Goal: Task Accomplishment & Management: Manage account settings

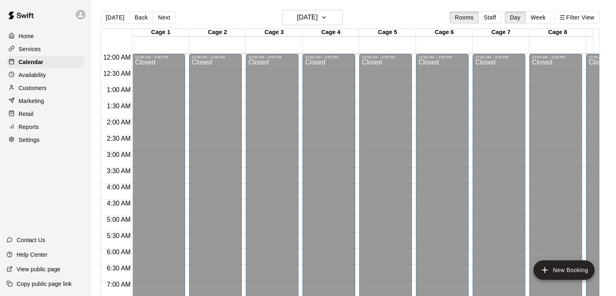
scroll to position [502, 0]
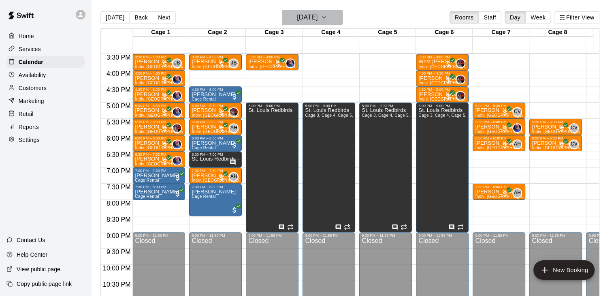
click at [313, 15] on h6 "[DATE]" at bounding box center [307, 17] width 21 height 11
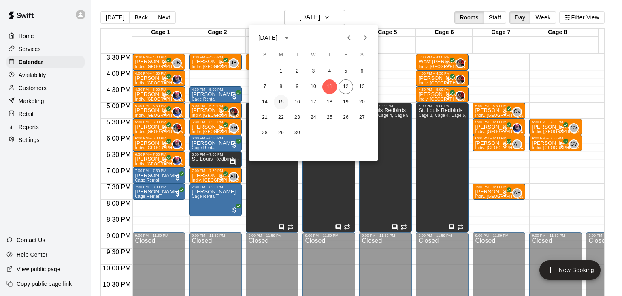
click at [282, 104] on button "15" at bounding box center [281, 102] width 15 height 15
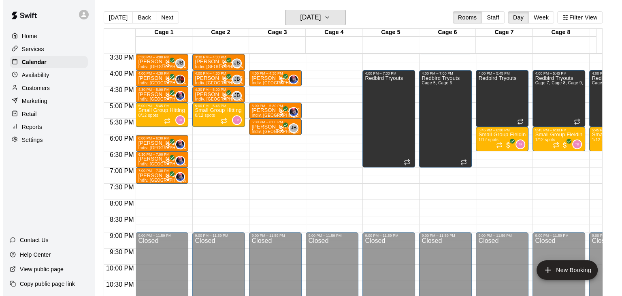
scroll to position [478, 0]
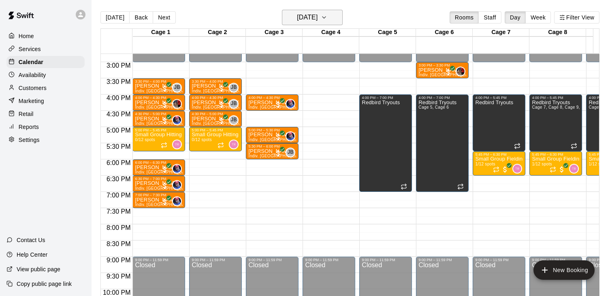
click at [297, 12] on h6 "[DATE]" at bounding box center [307, 17] width 21 height 11
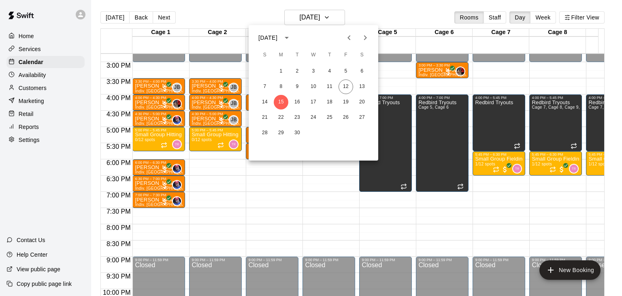
click at [294, 41] on button "calendar view is open, switch to year view" at bounding box center [287, 38] width 14 height 14
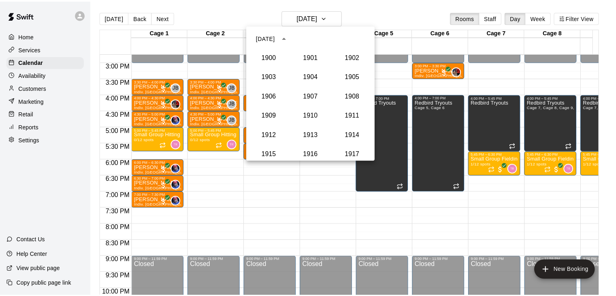
scroll to position [750, 0]
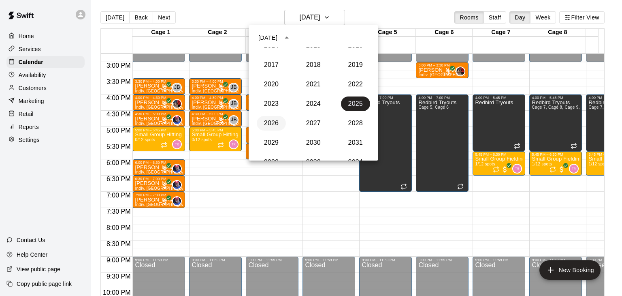
click at [279, 120] on button "2026" at bounding box center [271, 123] width 29 height 15
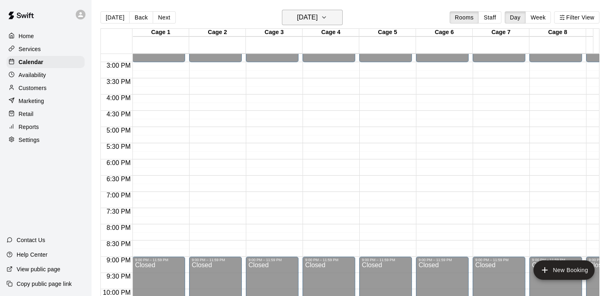
click at [327, 19] on icon "button" at bounding box center [324, 18] width 6 height 10
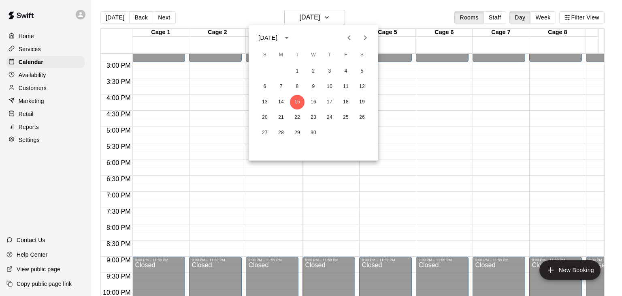
click at [351, 43] on button "Previous month" at bounding box center [349, 38] width 16 height 16
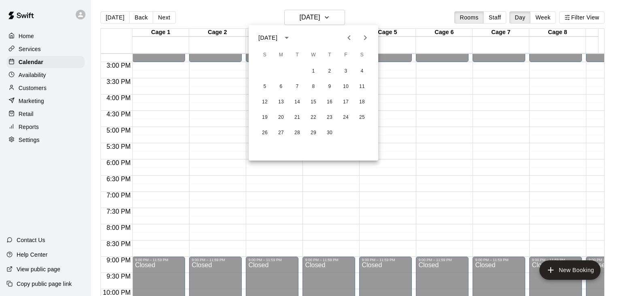
click at [351, 43] on button "Previous month" at bounding box center [349, 38] width 16 height 16
click at [360, 42] on button "Next month" at bounding box center [365, 38] width 16 height 16
click at [364, 98] on button "21" at bounding box center [362, 102] width 15 height 15
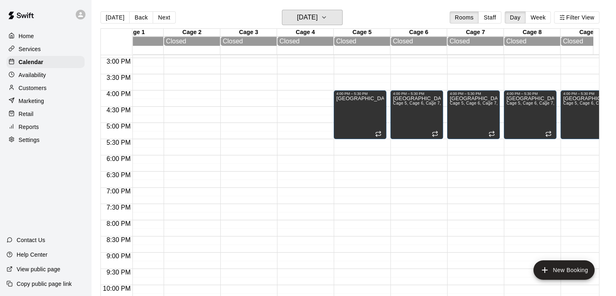
scroll to position [0, 26]
click at [344, 94] on div "4:00 PM – 5:30 PM" at bounding box center [360, 94] width 48 height 4
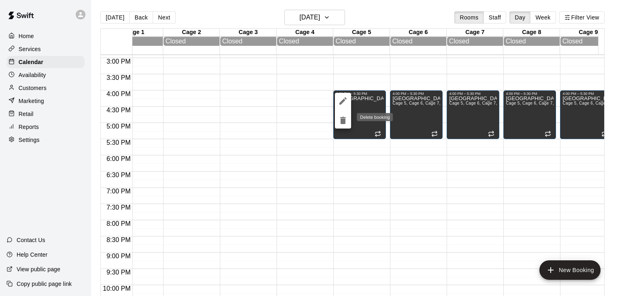
click at [342, 115] on icon "delete" at bounding box center [343, 120] width 10 height 10
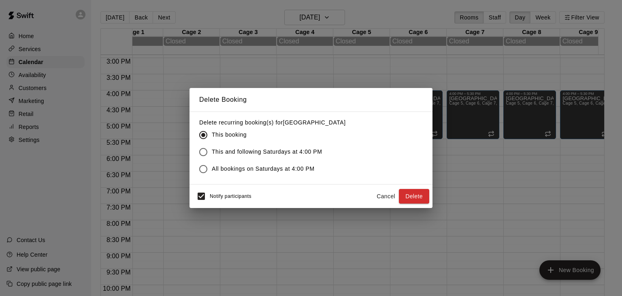
click at [230, 137] on span "This booking" at bounding box center [229, 134] width 35 height 9
click at [425, 198] on button "Delete" at bounding box center [414, 196] width 30 height 15
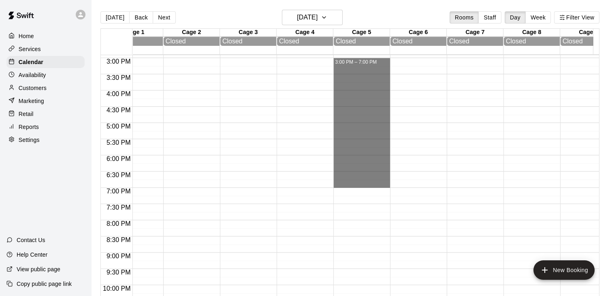
drag, startPoint x: 364, startPoint y: 62, endPoint x: 366, endPoint y: 185, distance: 123.2
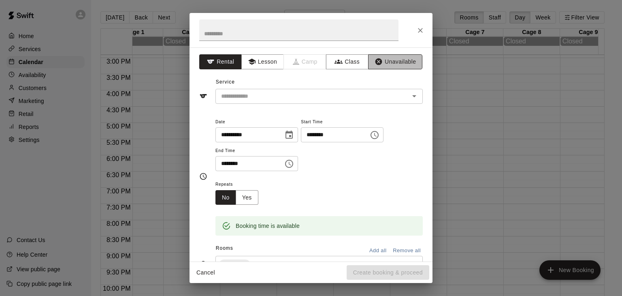
click at [395, 68] on button "Unavailable" at bounding box center [395, 61] width 54 height 15
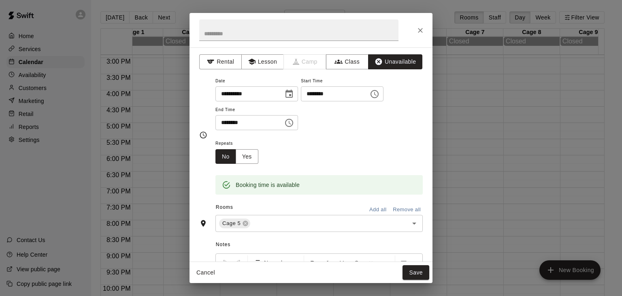
click at [373, 212] on button "Add all" at bounding box center [378, 209] width 26 height 13
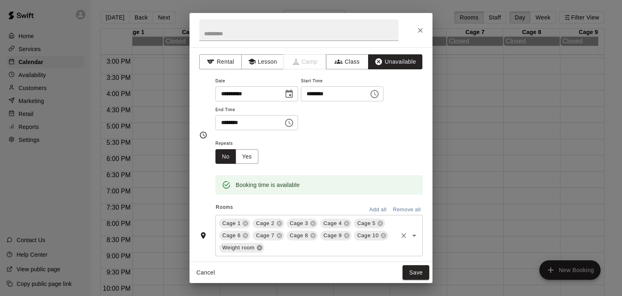
click at [259, 247] on icon at bounding box center [259, 247] width 5 height 5
click at [421, 273] on button "Save" at bounding box center [416, 272] width 27 height 15
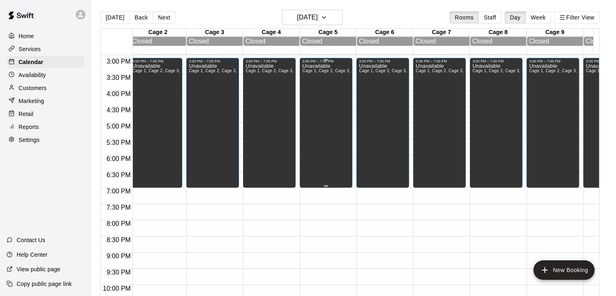
scroll to position [0, 0]
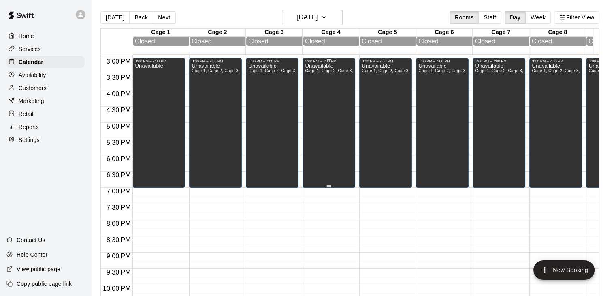
click at [326, 92] on div "Unavailable Cage 1, Cage 2, Cage 3, Cage 4, Cage 5, Cage 6, Cage 7, Cage 8, Cag…" at bounding box center [329, 211] width 48 height 296
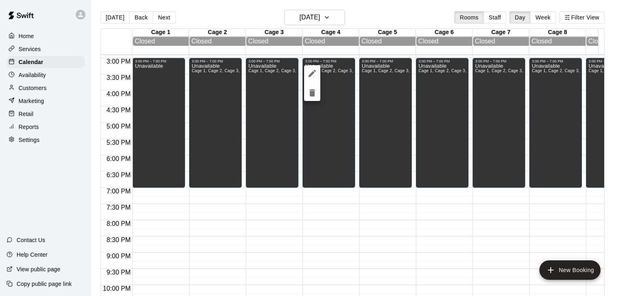
click at [313, 75] on icon "edit" at bounding box center [312, 73] width 10 height 10
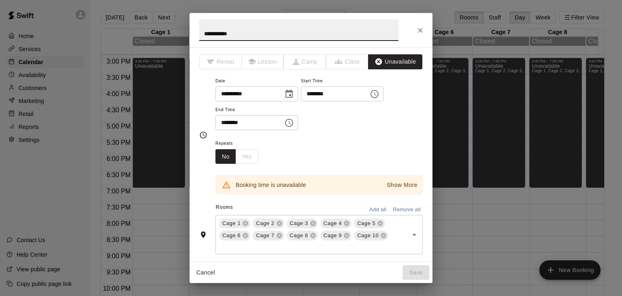
click at [237, 33] on input "**********" at bounding box center [298, 29] width 199 height 21
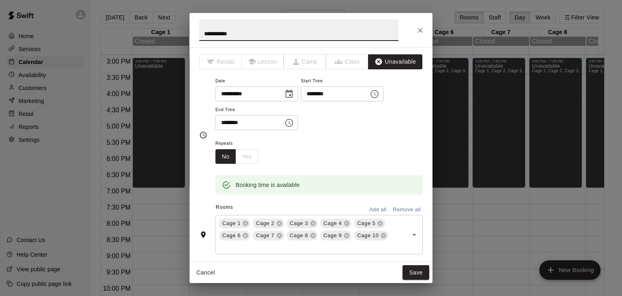
click at [237, 33] on input "**********" at bounding box center [298, 29] width 199 height 21
type input "**********"
click at [416, 271] on button "Save" at bounding box center [416, 272] width 27 height 15
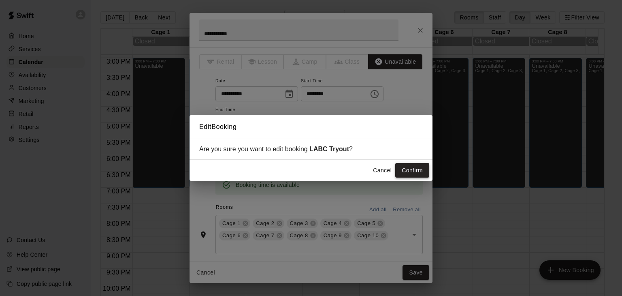
click at [405, 171] on button "Confirm" at bounding box center [412, 170] width 34 height 15
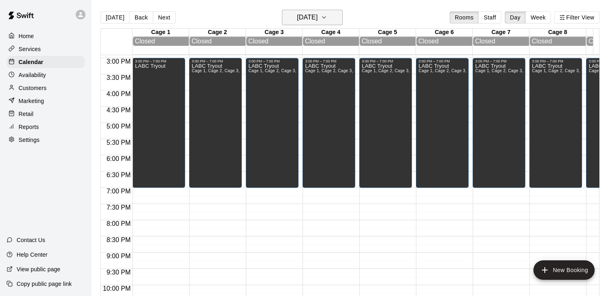
click at [327, 20] on icon "button" at bounding box center [324, 18] width 6 height 10
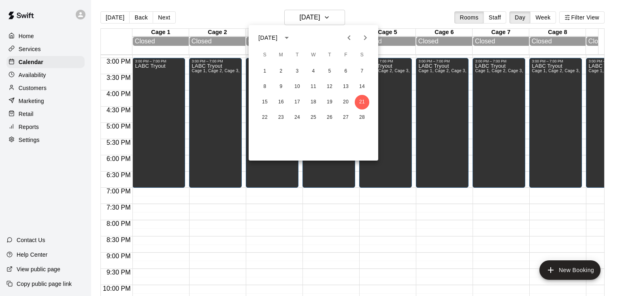
click at [347, 39] on icon "Previous month" at bounding box center [349, 38] width 10 height 10
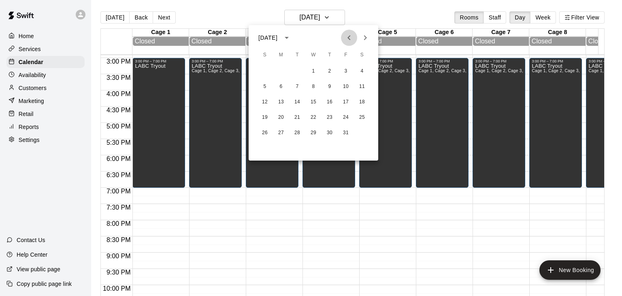
click at [347, 39] on icon "Previous month" at bounding box center [349, 38] width 10 height 10
click at [366, 36] on icon "Next month" at bounding box center [366, 38] width 10 height 10
click at [330, 101] on button "18" at bounding box center [329, 102] width 15 height 15
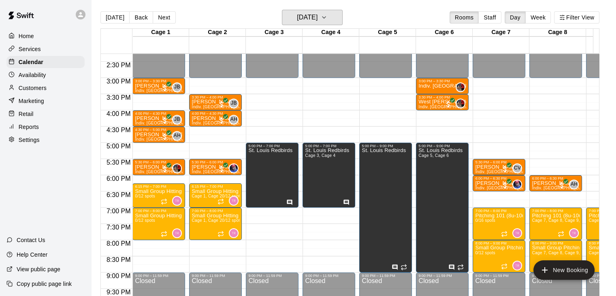
scroll to position [462, 0]
drag, startPoint x: 333, startPoint y: 112, endPoint x: 333, endPoint y: 124, distance: 11.3
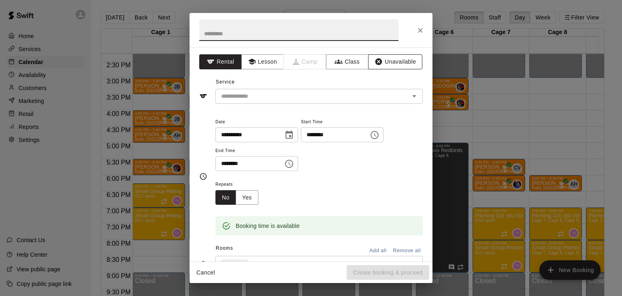
click at [379, 59] on button "Unavailable" at bounding box center [395, 61] width 54 height 15
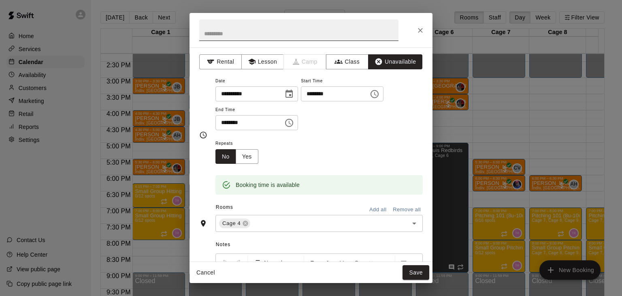
click at [290, 30] on input "text" at bounding box center [298, 29] width 199 height 21
type input "**********"
click at [419, 266] on button "Save" at bounding box center [416, 272] width 27 height 15
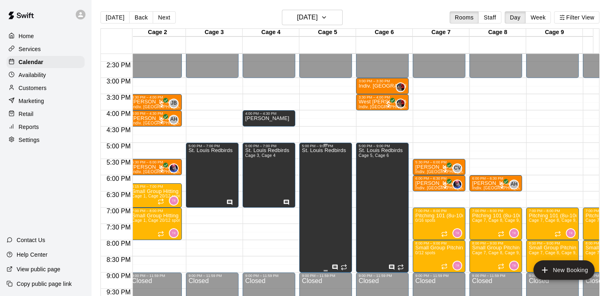
scroll to position [0, 0]
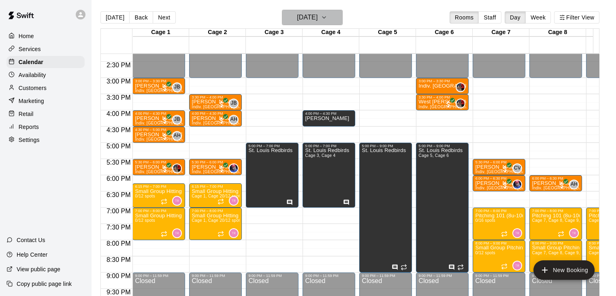
click at [339, 11] on button "[DATE]" at bounding box center [312, 17] width 61 height 15
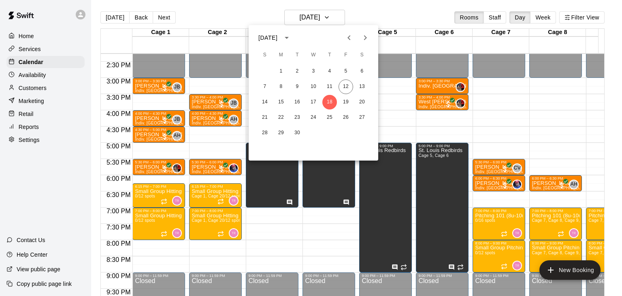
click at [355, 21] on div at bounding box center [311, 148] width 622 height 296
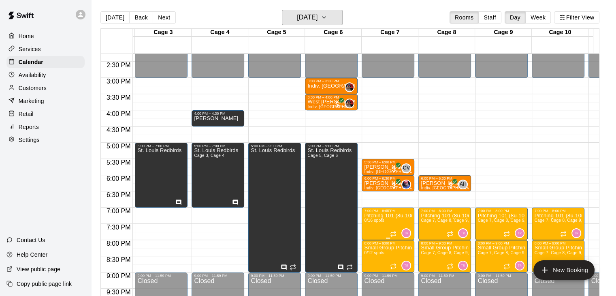
scroll to position [0, 111]
click at [308, 21] on h6 "[DATE]" at bounding box center [307, 17] width 21 height 11
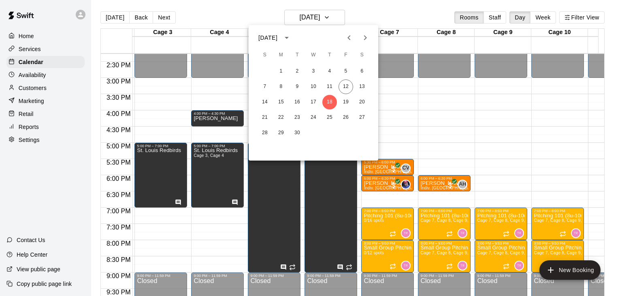
click at [34, 75] on div at bounding box center [311, 148] width 622 height 296
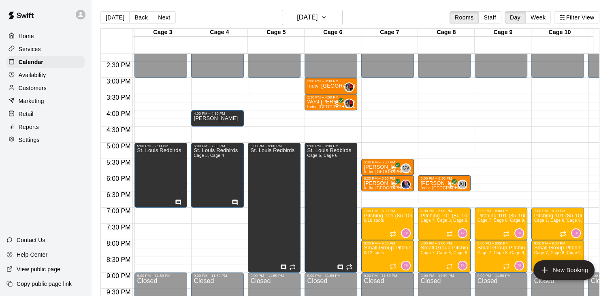
click at [43, 45] on div "Services" at bounding box center [45, 49] width 78 height 12
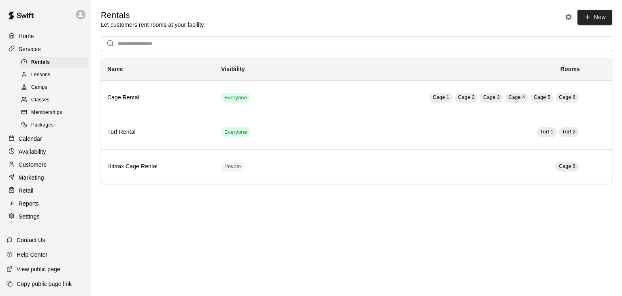
click at [36, 102] on span "Classes" at bounding box center [40, 100] width 18 height 8
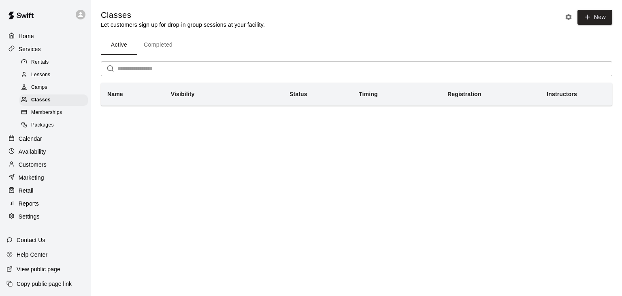
click at [152, 44] on button "Completed" at bounding box center [158, 44] width 42 height 19
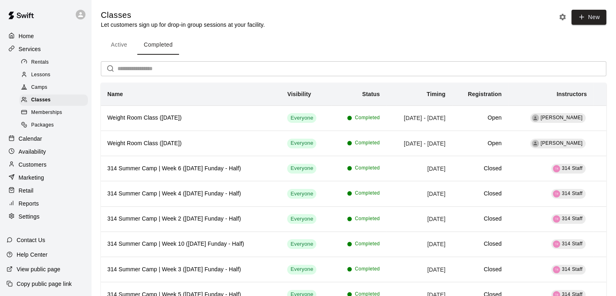
click at [122, 44] on button "Active" at bounding box center [119, 44] width 36 height 19
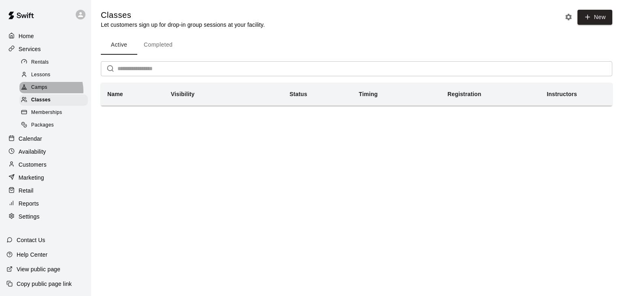
click at [45, 92] on span "Camps" at bounding box center [39, 87] width 16 height 8
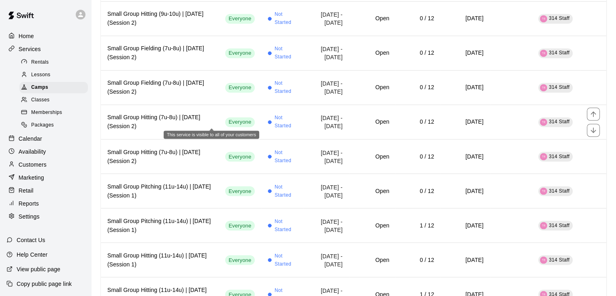
scroll to position [1391, 0]
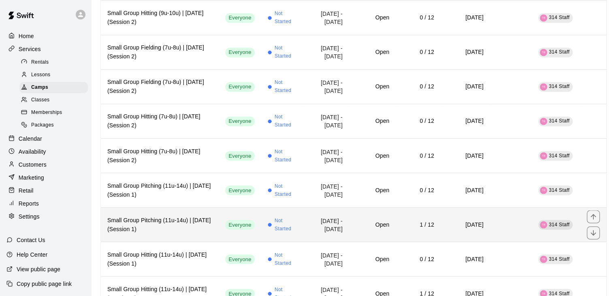
click at [275, 227] on span "Not Started" at bounding box center [286, 224] width 23 height 16
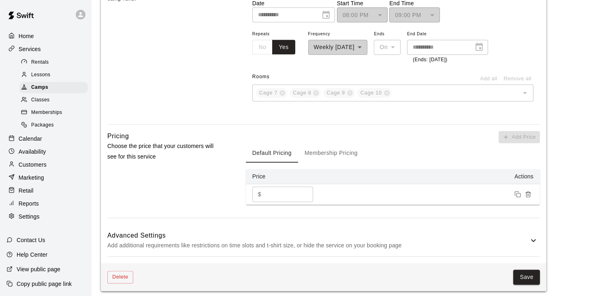
scroll to position [727, 0]
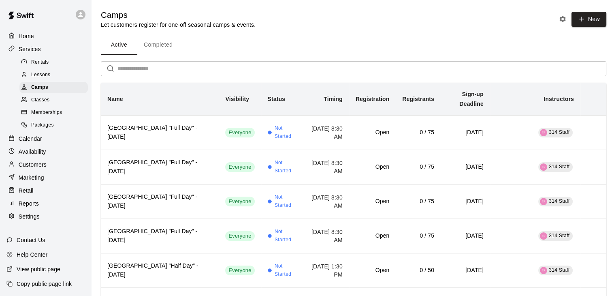
click at [39, 143] on p "Calendar" at bounding box center [30, 138] width 23 height 8
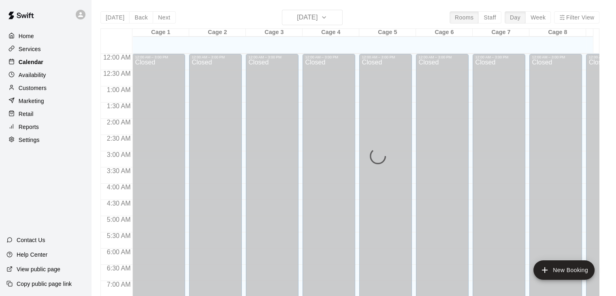
scroll to position [418, 0]
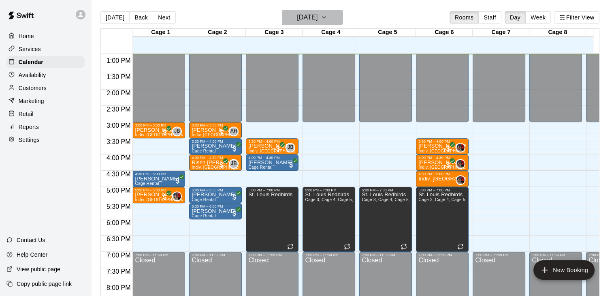
click at [311, 21] on h6 "[DATE]" at bounding box center [307, 17] width 21 height 11
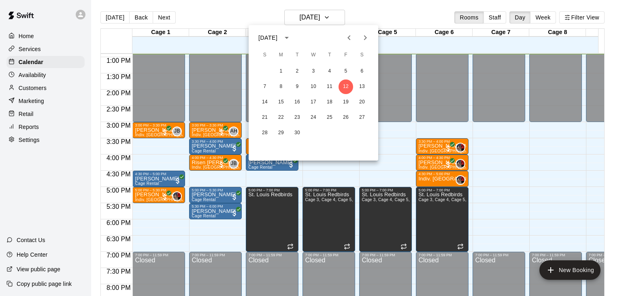
click at [309, 168] on div at bounding box center [311, 148] width 622 height 296
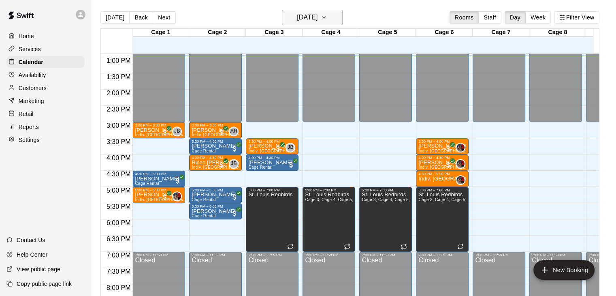
click at [317, 21] on h6 "[DATE]" at bounding box center [307, 17] width 21 height 11
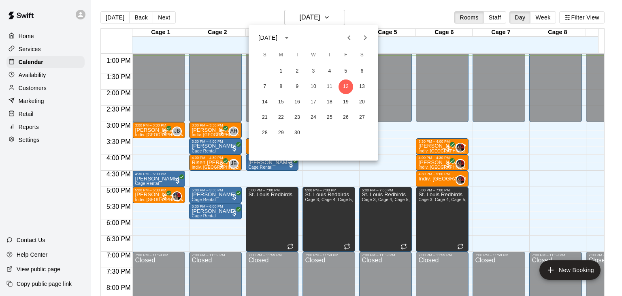
click at [369, 90] on div "7 8 9 10 11 12 13" at bounding box center [314, 86] width 130 height 15
click at [367, 87] on button "13" at bounding box center [362, 86] width 15 height 15
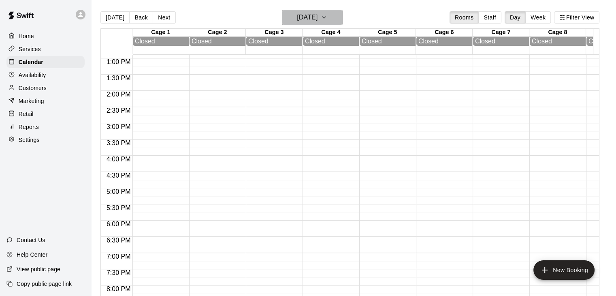
click at [318, 17] on h6 "[DATE]" at bounding box center [307, 17] width 21 height 11
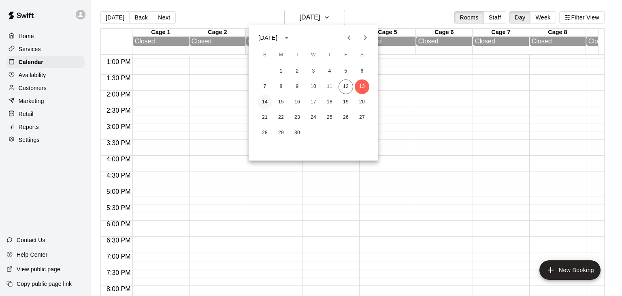
click at [262, 102] on button "14" at bounding box center [265, 102] width 15 height 15
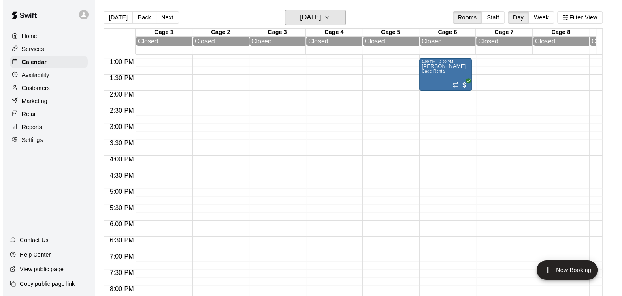
scroll to position [397, 0]
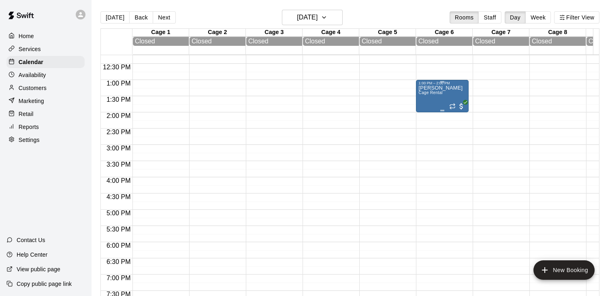
click at [452, 92] on div "[PERSON_NAME] Cage Rental" at bounding box center [442, 233] width 48 height 296
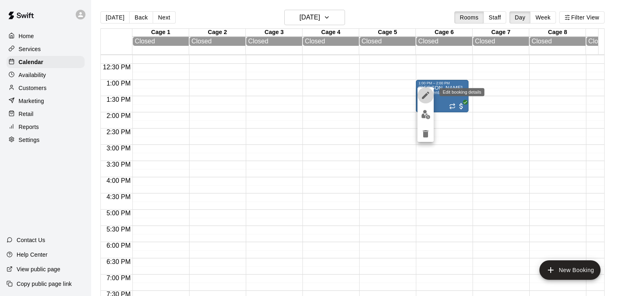
click at [428, 98] on icon "edit" at bounding box center [426, 95] width 10 height 10
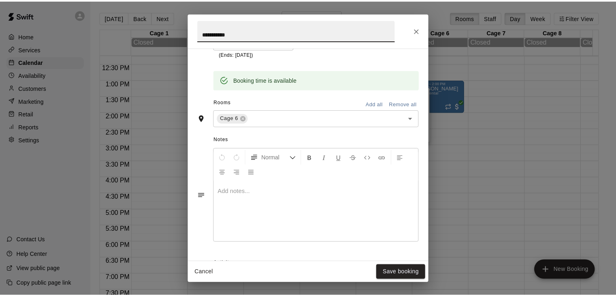
scroll to position [261, 0]
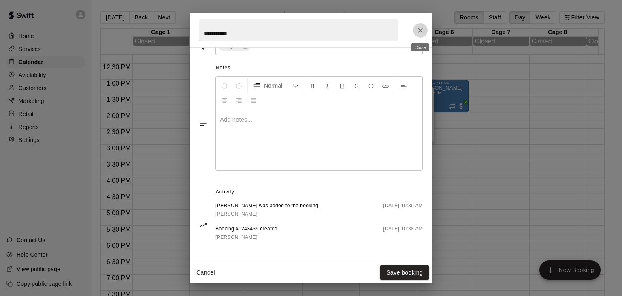
click at [420, 30] on icon "Close" at bounding box center [420, 30] width 8 height 8
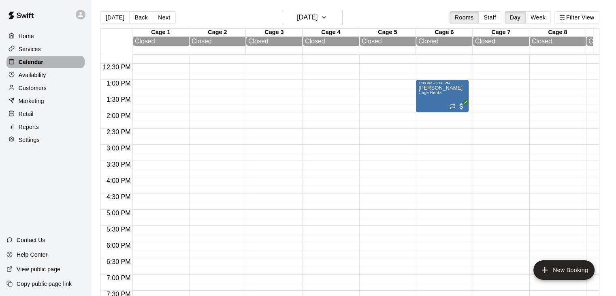
click at [34, 63] on p "Calendar" at bounding box center [31, 62] width 25 height 8
